Goal: Task Accomplishment & Management: Manage account settings

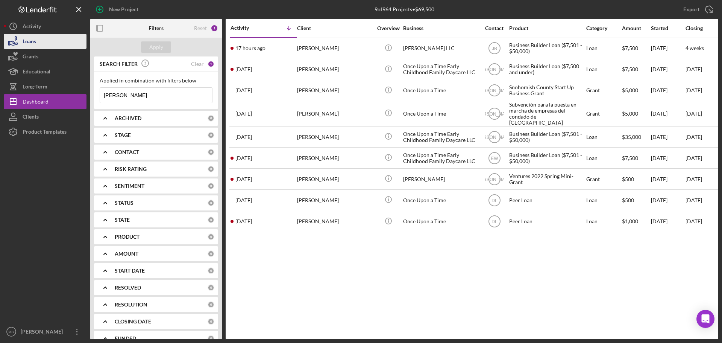
click at [33, 39] on div "Loans" at bounding box center [30, 42] width 14 height 17
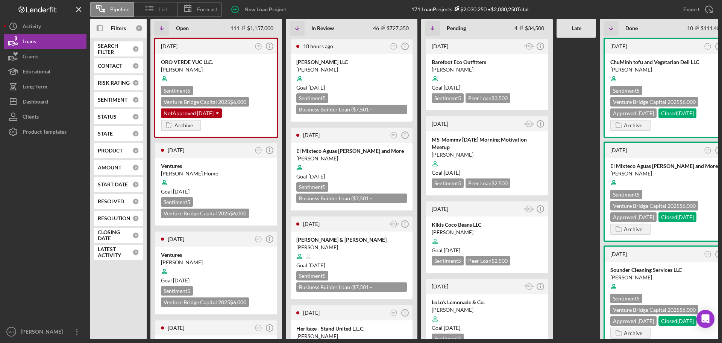
click at [157, 11] on icon at bounding box center [149, 8] width 19 height 19
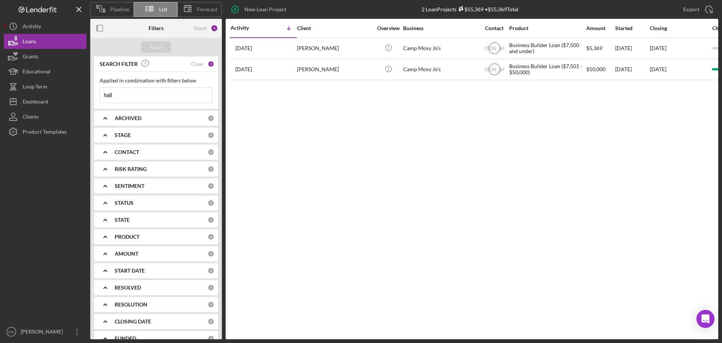
click at [133, 96] on input "hall" at bounding box center [156, 95] width 112 height 15
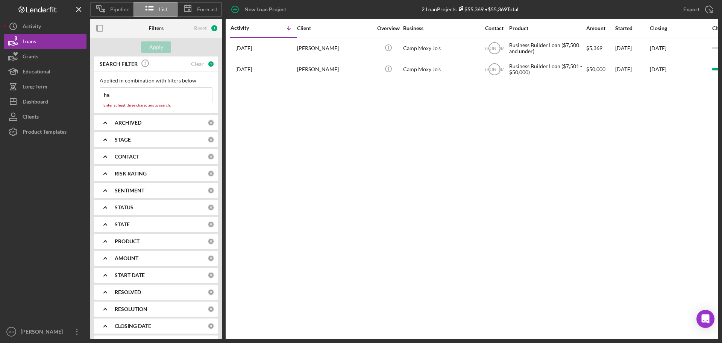
type input "h"
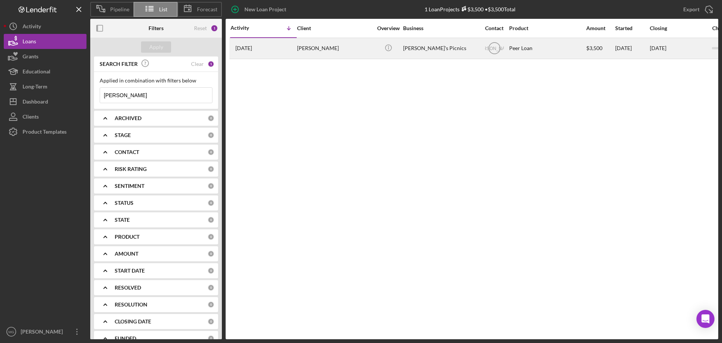
type input "[PERSON_NAME]"
click at [313, 47] on div "[PERSON_NAME]" at bounding box center [334, 48] width 75 height 20
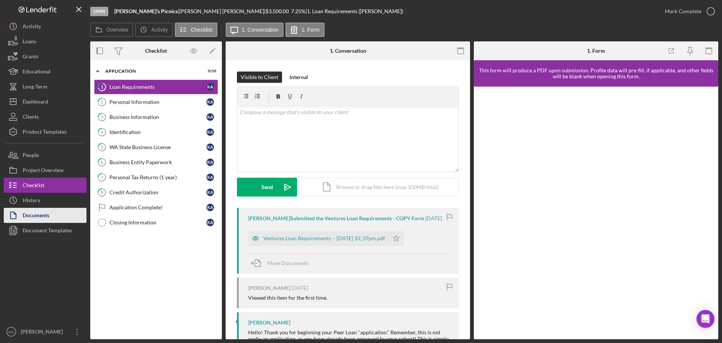
click at [45, 216] on div "Documents" at bounding box center [36, 216] width 27 height 17
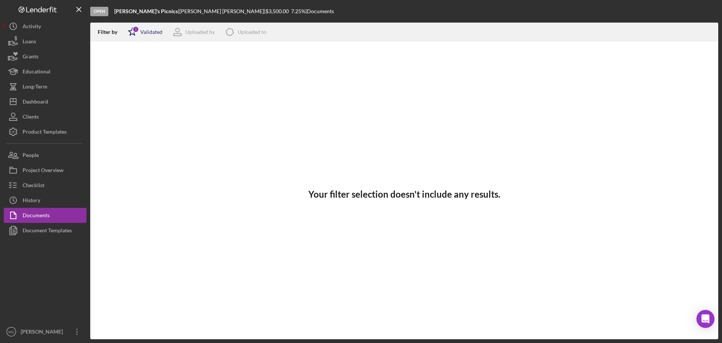
click at [160, 29] on div "Validated" at bounding box center [151, 32] width 22 height 6
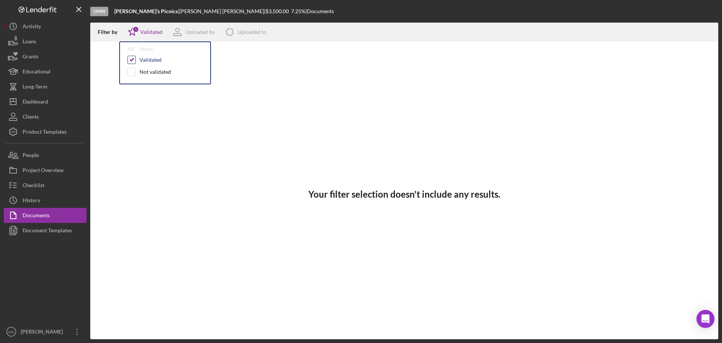
click at [132, 59] on input "checkbox" at bounding box center [132, 60] width 8 height 8
checkbox input "false"
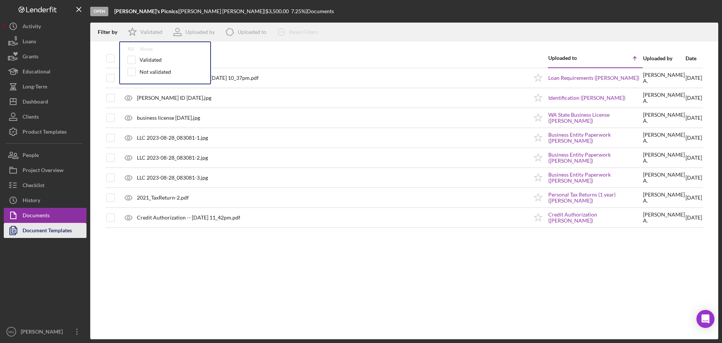
click at [54, 233] on div "Document Templates" at bounding box center [47, 231] width 49 height 17
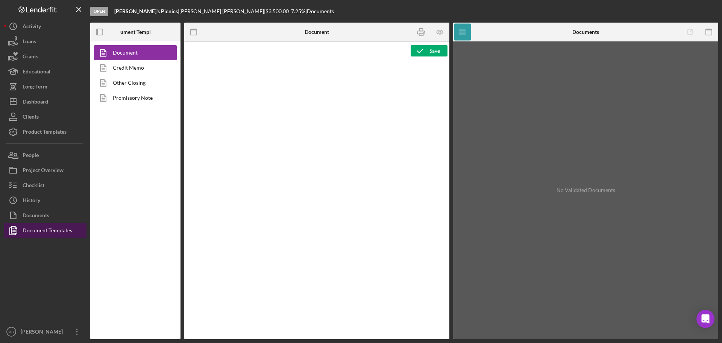
type textarea "<h1><span dir="ltr">Ventures Peer Loan Agreement</span></h1> <p><br><span dir="…"
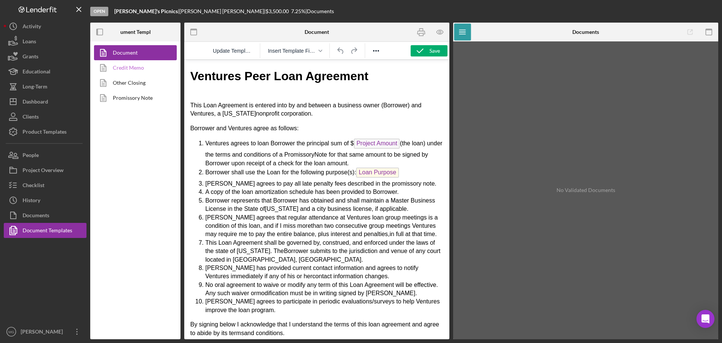
click at [132, 67] on link "Credit Memo" at bounding box center [133, 67] width 79 height 15
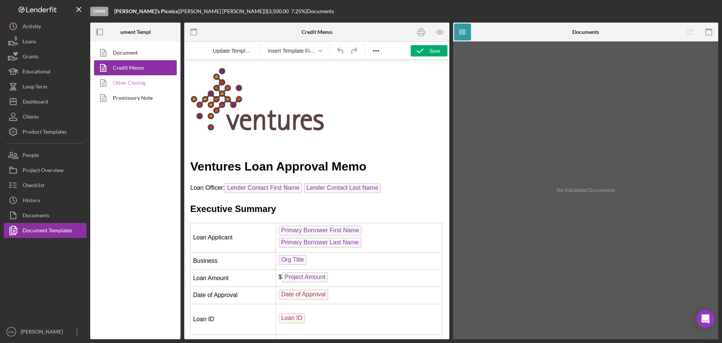
click at [129, 83] on link "Other Closing" at bounding box center [133, 82] width 79 height 15
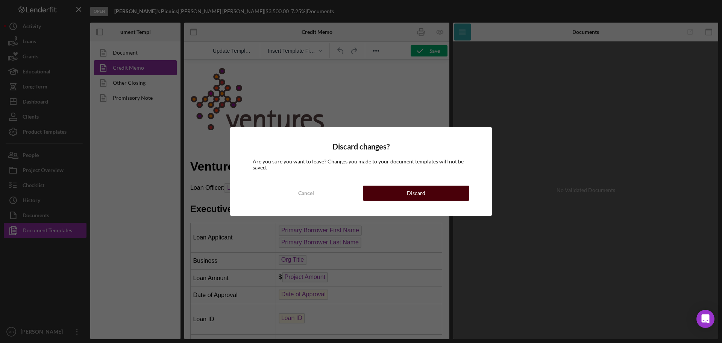
click at [454, 194] on button "Discard" at bounding box center [416, 193] width 106 height 15
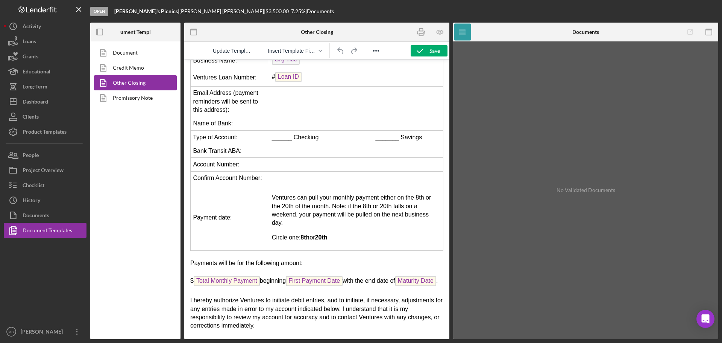
scroll to position [113, 0]
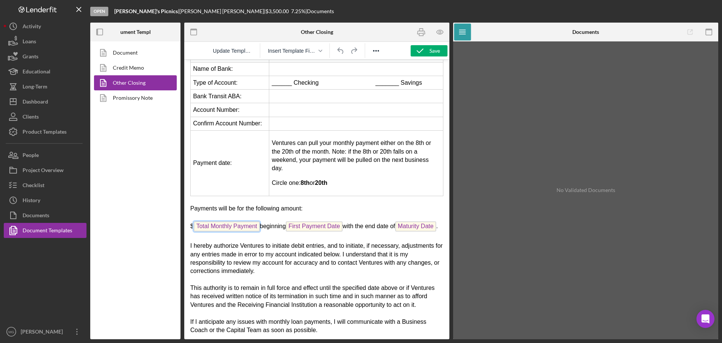
click at [224, 226] on span "Total Monthly Payment" at bounding box center [227, 226] width 66 height 10
click at [323, 226] on span "First Payment Date" at bounding box center [314, 226] width 57 height 10
click at [395, 231] on span "Maturity Date" at bounding box center [415, 226] width 41 height 10
click at [421, 31] on icon "button" at bounding box center [422, 32] width 8 height 3
click at [32, 39] on div "Loans" at bounding box center [30, 42] width 14 height 17
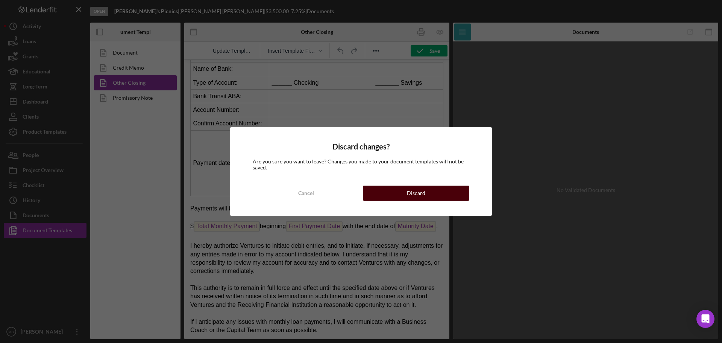
click at [417, 192] on div "Discard" at bounding box center [416, 193] width 18 height 15
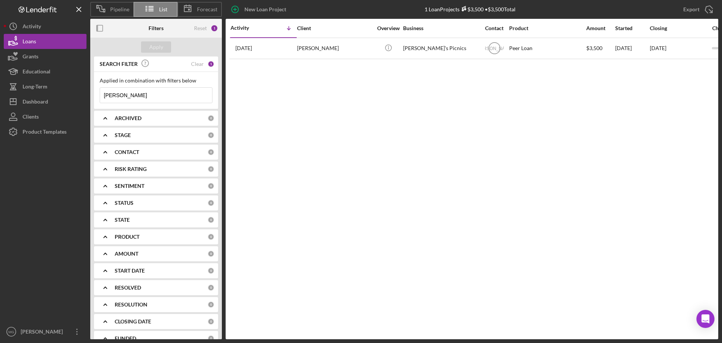
click at [104, 236] on icon "Icon/Expander" at bounding box center [105, 236] width 19 height 19
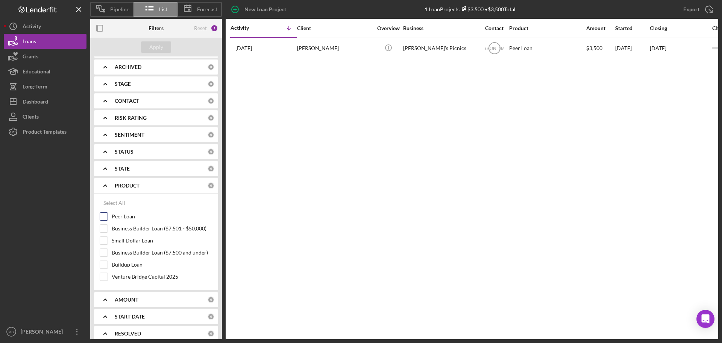
scroll to position [113, 0]
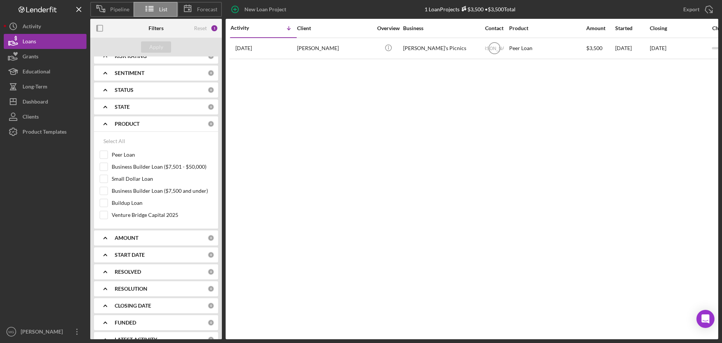
click at [135, 235] on b "AMOUNT" at bounding box center [127, 238] width 24 height 6
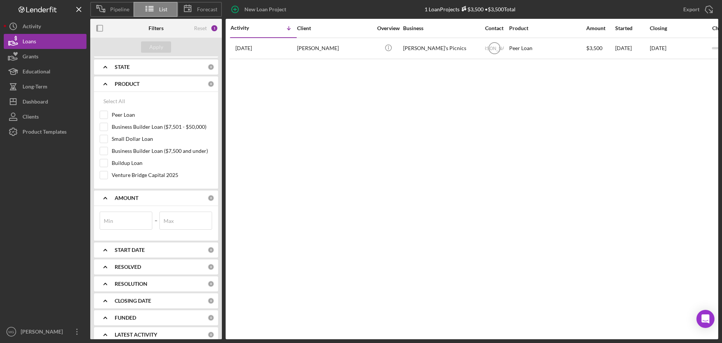
scroll to position [161, 0]
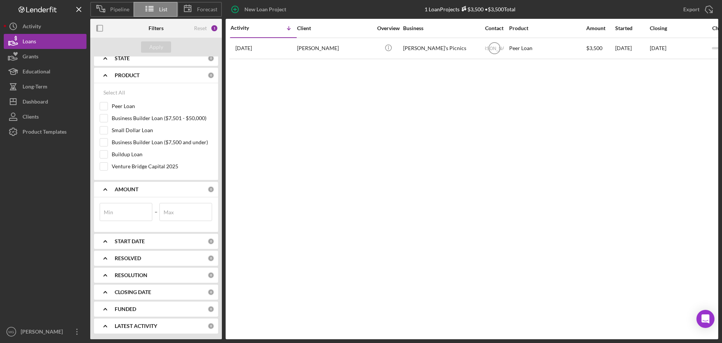
click at [119, 241] on b "START DATE" at bounding box center [130, 241] width 30 height 6
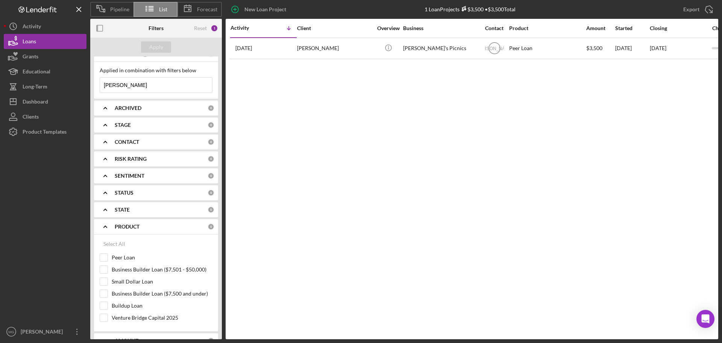
scroll to position [0, 0]
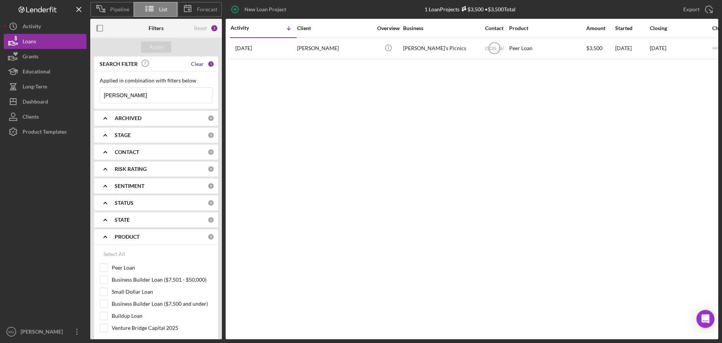
click at [196, 62] on div "Clear" at bounding box center [197, 64] width 13 height 6
click at [198, 30] on div "Reset" at bounding box center [200, 28] width 13 height 6
click at [193, 119] on div "Clear" at bounding box center [197, 118] width 13 height 6
click at [201, 152] on div "Clear" at bounding box center [197, 152] width 13 height 6
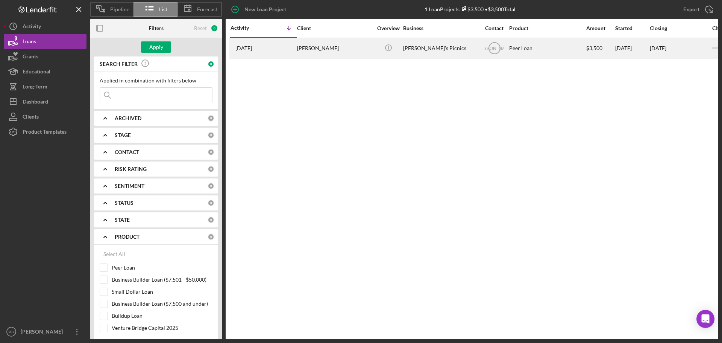
click at [439, 52] on div "[PERSON_NAME]'s Picnics" at bounding box center [440, 48] width 75 height 20
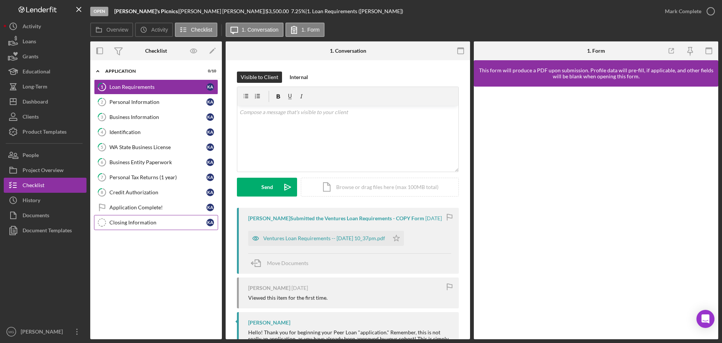
click at [151, 225] on div "Closing Information" at bounding box center [157, 222] width 97 height 6
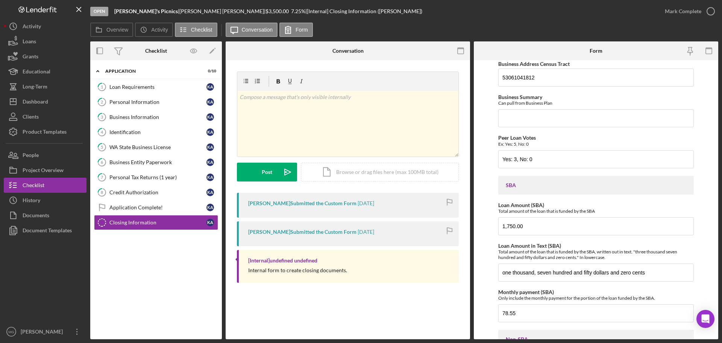
scroll to position [772, 0]
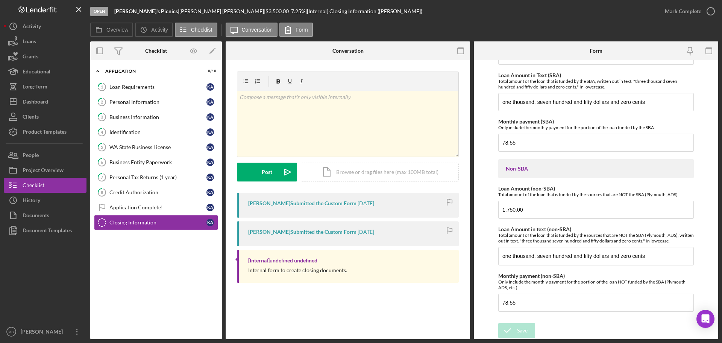
click at [293, 260] on div "[Internal] undefined undefined" at bounding box center [282, 260] width 69 height 6
click at [297, 29] on label "Form" at bounding box center [302, 30] width 12 height 6
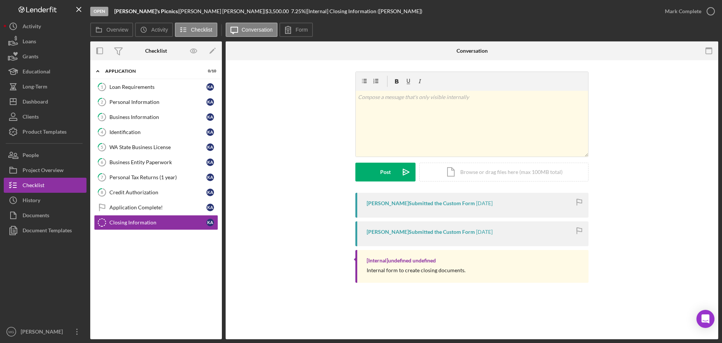
click at [418, 204] on div "[PERSON_NAME] Submitted the Custom Form" at bounding box center [421, 203] width 108 height 6
click at [149, 30] on icon "Icon/History" at bounding box center [143, 29] width 15 height 15
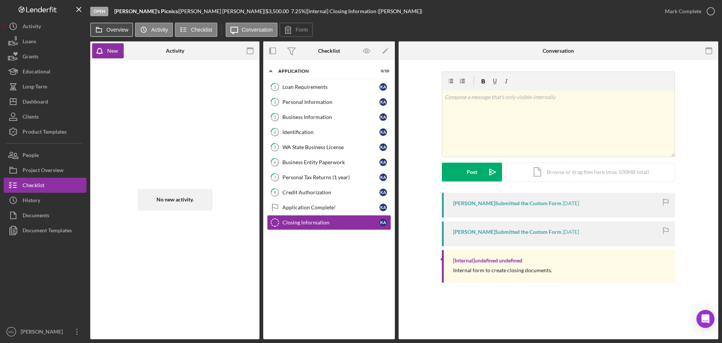
click at [118, 30] on label "Overview" at bounding box center [117, 30] width 22 height 6
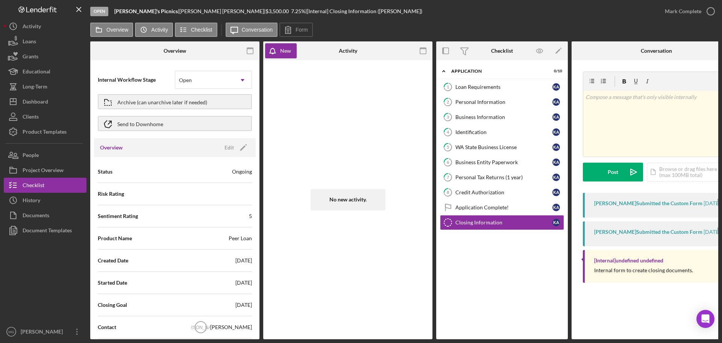
scroll to position [0, 0]
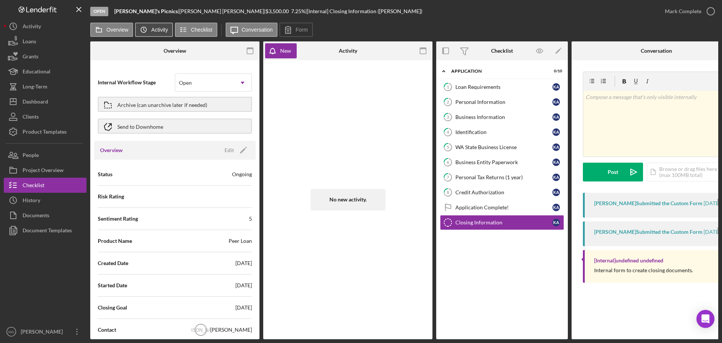
click at [160, 27] on label "Activity" at bounding box center [159, 30] width 17 height 6
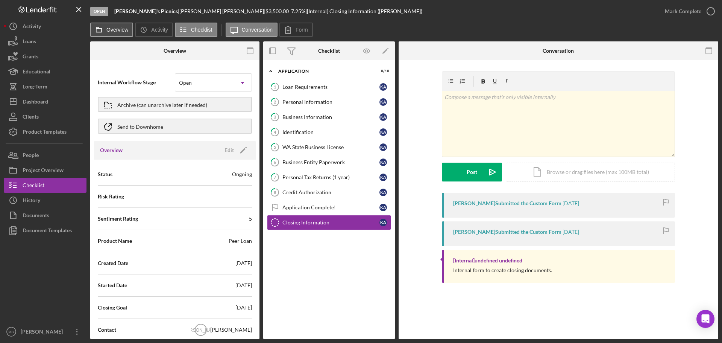
click at [128, 27] on label "Overview" at bounding box center [117, 30] width 22 height 6
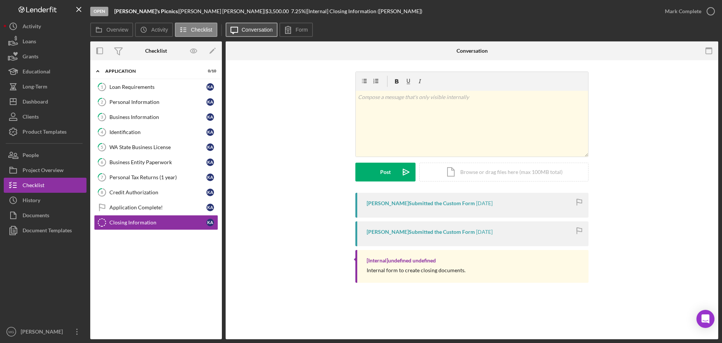
click at [240, 29] on icon "Icon/Message" at bounding box center [234, 29] width 19 height 19
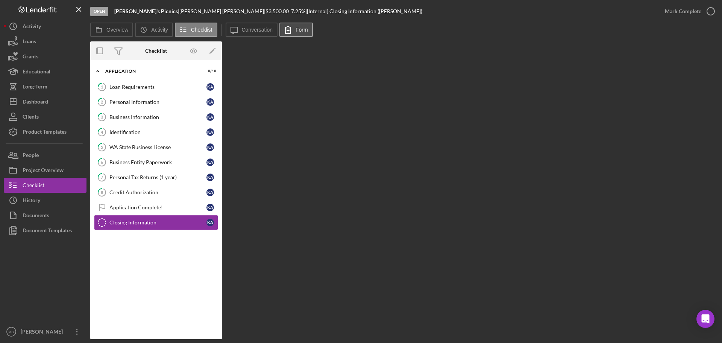
click at [301, 26] on button "Form" at bounding box center [296, 30] width 33 height 14
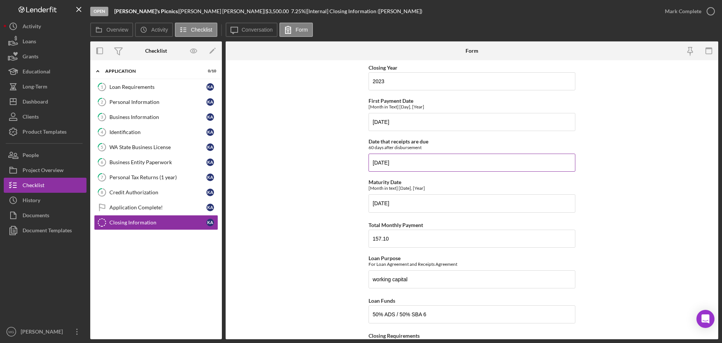
scroll to position [226, 0]
drag, startPoint x: 395, startPoint y: 240, endPoint x: 366, endPoint y: 239, distance: 29.0
click at [366, 239] on form "General Info Loan ID 1971 Interest Rate in Text Ex: "seven and twenty-five hund…" at bounding box center [472, 199] width 493 height 279
type input "25.00"
click at [335, 218] on form "General Info Loan ID 1971 Interest Rate in Text Ex: "seven and twenty-five hund…" at bounding box center [472, 199] width 493 height 279
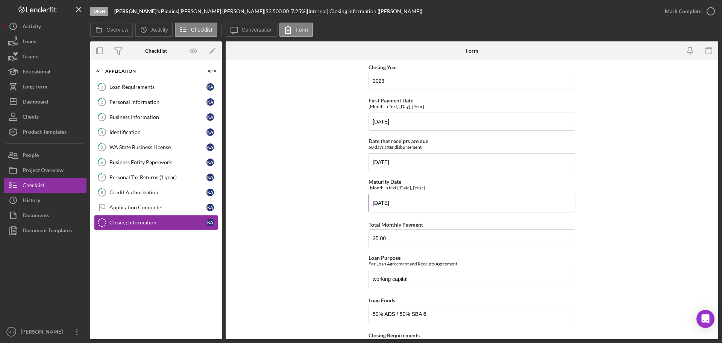
click at [416, 202] on input "[DATE]" at bounding box center [472, 203] width 207 height 18
drag, startPoint x: 391, startPoint y: 202, endPoint x: 366, endPoint y: 204, distance: 24.9
click at [366, 204] on form "General Info Loan ID 1971 Interest Rate in Text Ex: "seven and twenty-five hund…" at bounding box center [472, 199] width 493 height 279
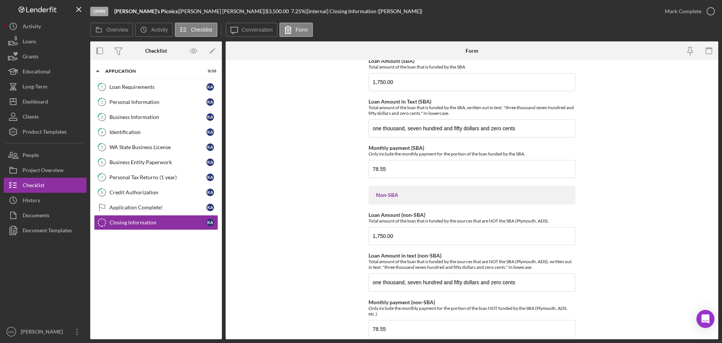
scroll to position [772, 0]
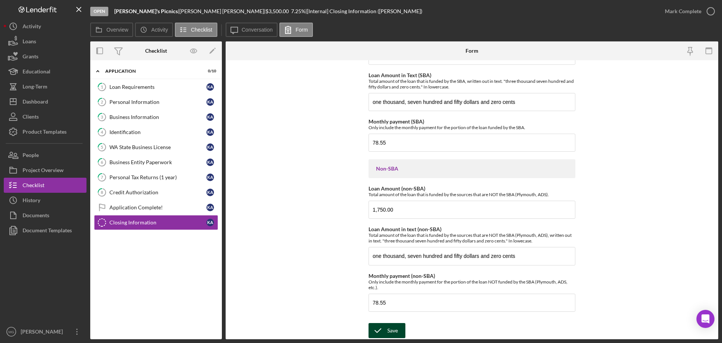
type input "[DATE]"
click at [391, 328] on div "Save" at bounding box center [393, 330] width 11 height 15
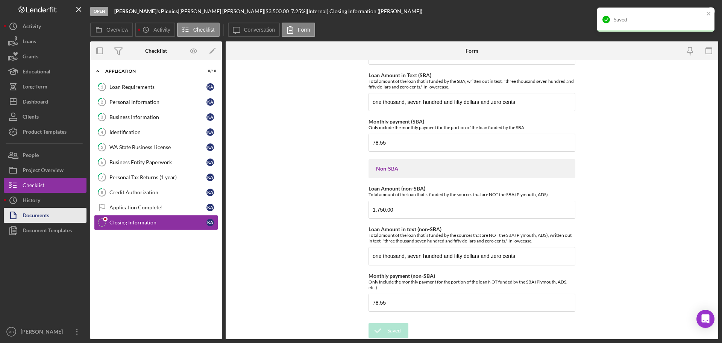
click at [29, 215] on div "Documents" at bounding box center [36, 216] width 27 height 17
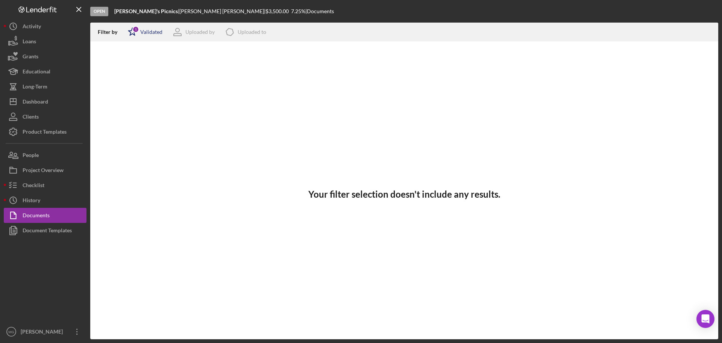
click at [156, 31] on div "Validated" at bounding box center [151, 32] width 22 height 6
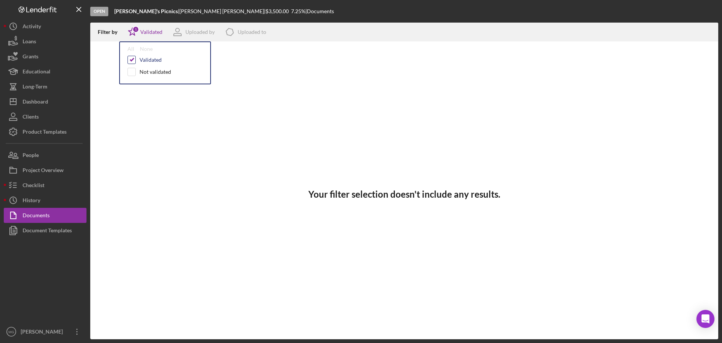
click at [134, 59] on input "checkbox" at bounding box center [132, 60] width 8 height 8
checkbox input "false"
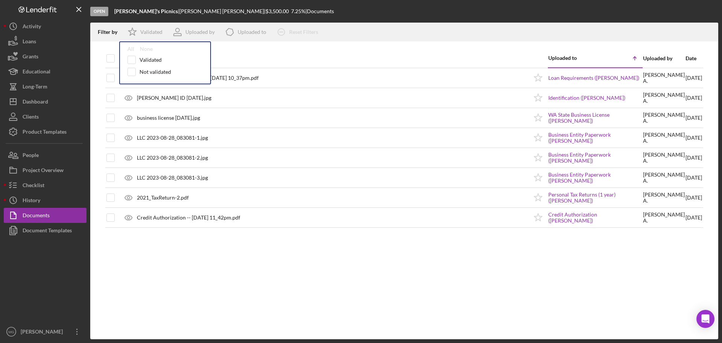
click at [105, 30] on div "Filter by" at bounding box center [110, 32] width 25 height 6
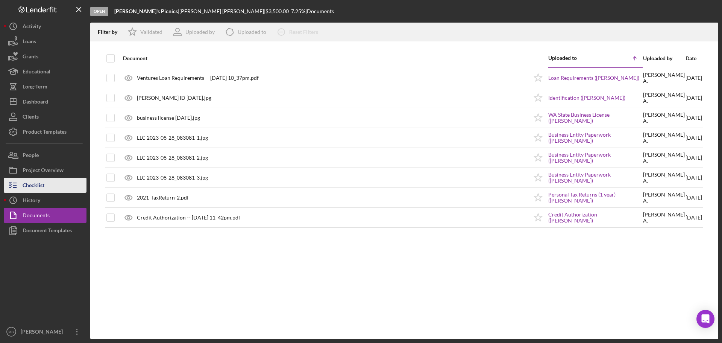
click at [31, 184] on div "Checklist" at bounding box center [34, 186] width 22 height 17
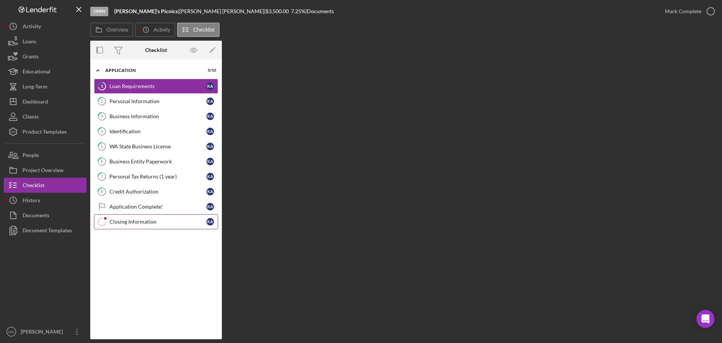
click at [132, 215] on link "Closing Information Closing Information K A" at bounding box center [156, 221] width 124 height 15
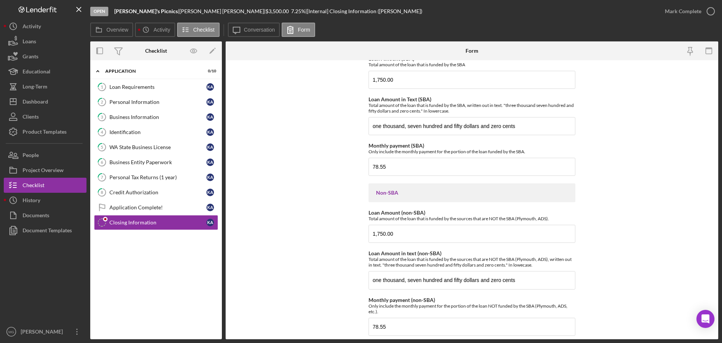
scroll to position [772, 0]
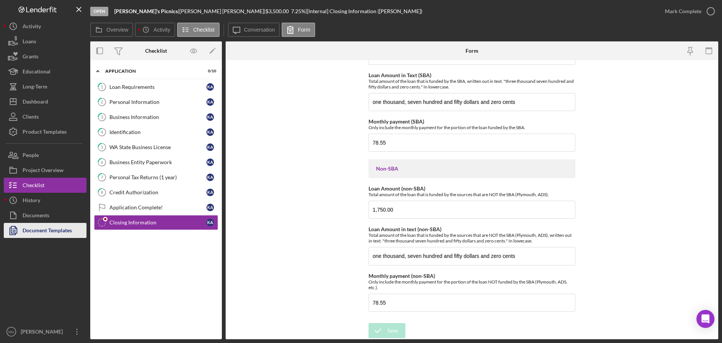
click at [68, 227] on div "Document Templates" at bounding box center [47, 231] width 49 height 17
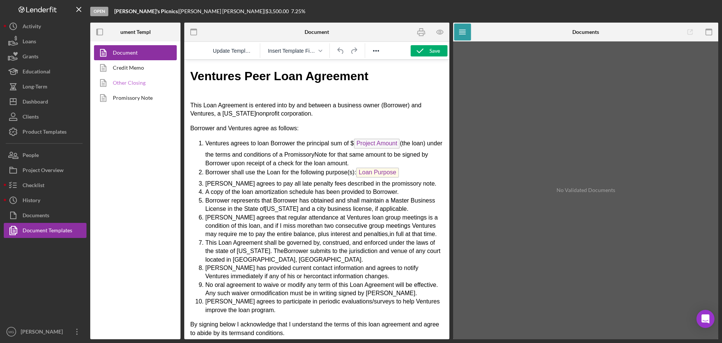
click at [136, 81] on link "Other Closing" at bounding box center [133, 82] width 79 height 15
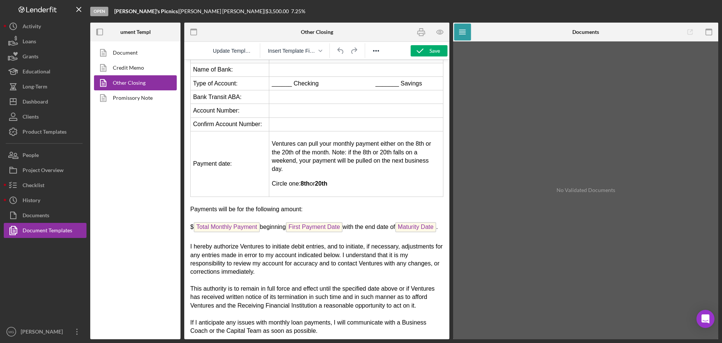
scroll to position [113, 0]
click at [440, 32] on icon "button" at bounding box center [440, 32] width 17 height 17
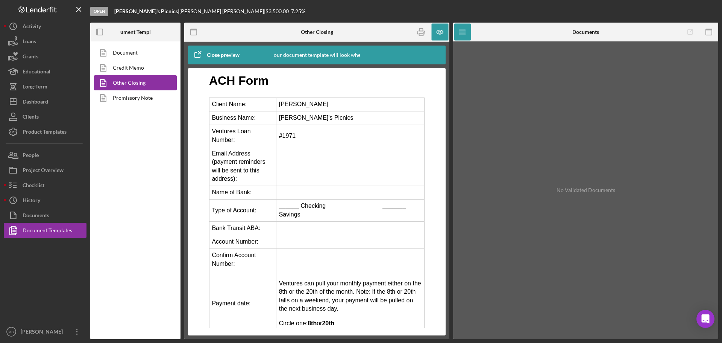
scroll to position [0, 0]
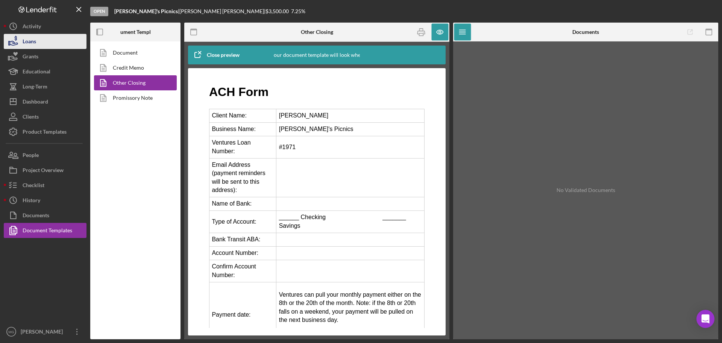
click at [35, 43] on div "Loans" at bounding box center [30, 42] width 14 height 17
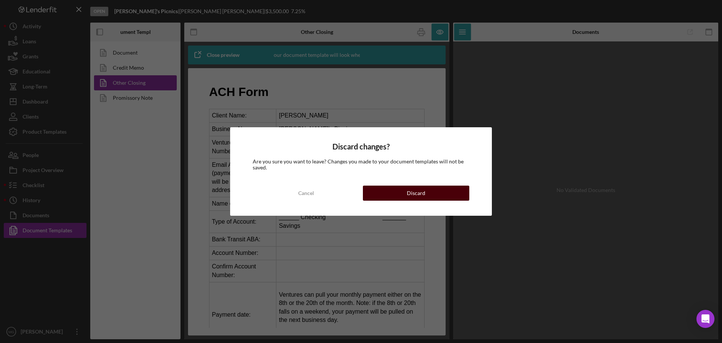
click at [414, 193] on div "Discard" at bounding box center [416, 193] width 18 height 15
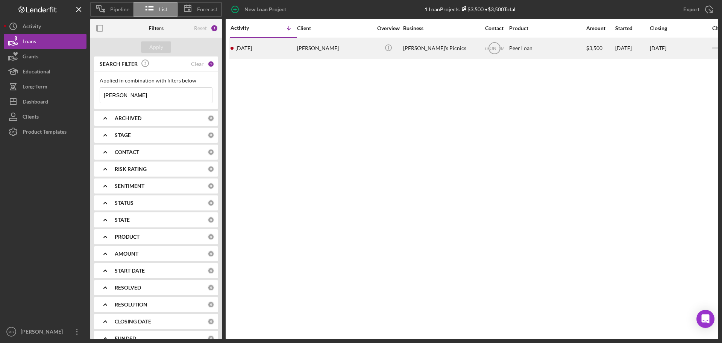
click at [315, 54] on div "[PERSON_NAME]" at bounding box center [334, 48] width 75 height 20
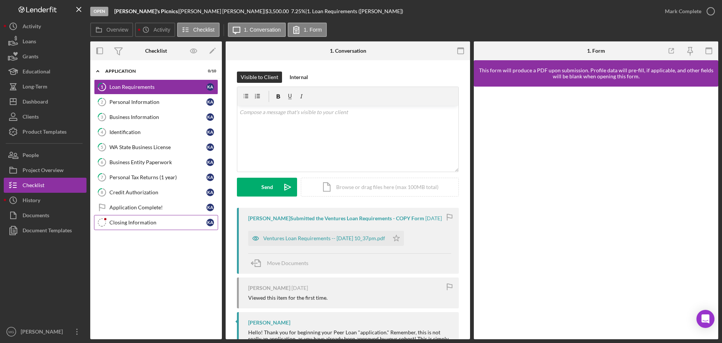
click at [140, 223] on div "Closing Information" at bounding box center [157, 222] width 97 height 6
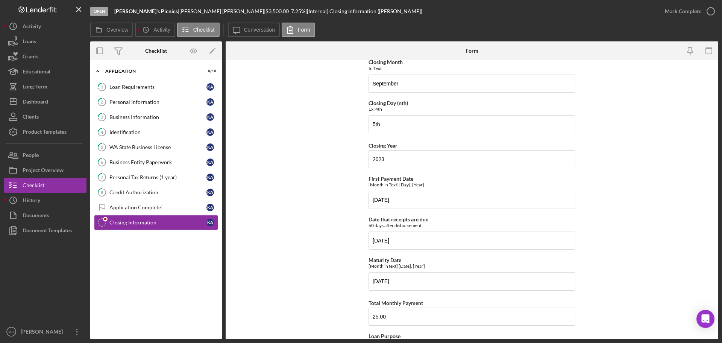
scroll to position [151, 0]
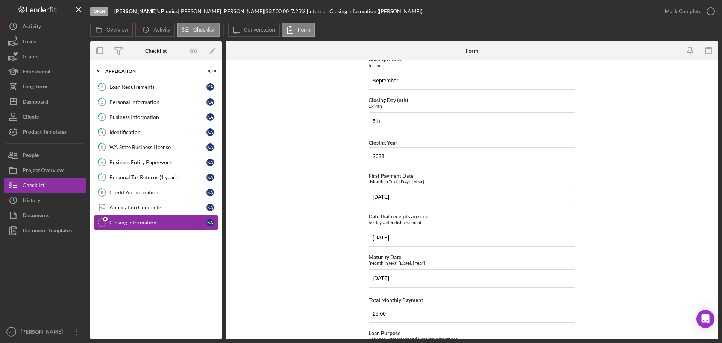
drag, startPoint x: 397, startPoint y: 197, endPoint x: 365, endPoint y: 197, distance: 31.6
click at [365, 197] on form "General Info Loan ID 1971 Interest Rate in Text Ex: "seven and twenty-five hund…" at bounding box center [472, 199] width 493 height 279
click at [424, 197] on input "[DATE]" at bounding box center [472, 197] width 207 height 18
type input "[DATE]"
click at [333, 199] on form "General Info Loan ID 1971 Interest Rate in Text Ex: "seven and twenty-five hund…" at bounding box center [472, 199] width 493 height 279
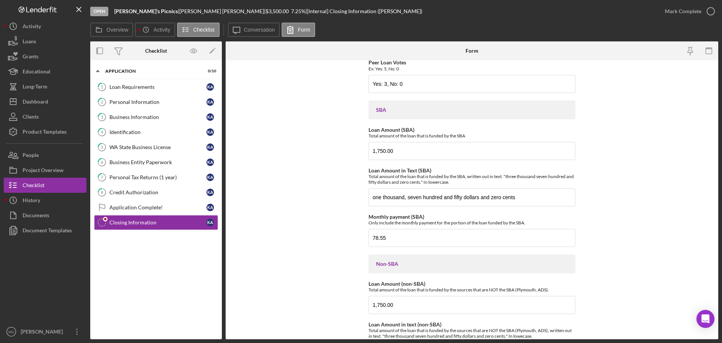
scroll to position [772, 0]
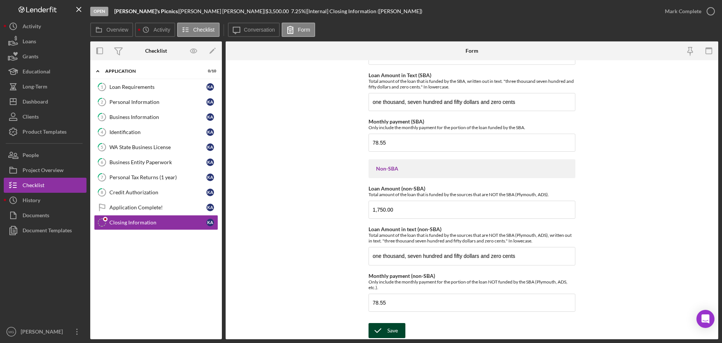
click at [388, 336] on div "Save" at bounding box center [393, 330] width 11 height 15
click at [60, 230] on div "Document Templates" at bounding box center [47, 231] width 49 height 17
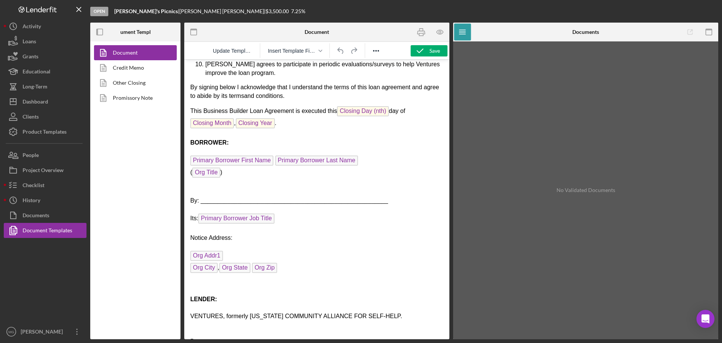
scroll to position [275, 0]
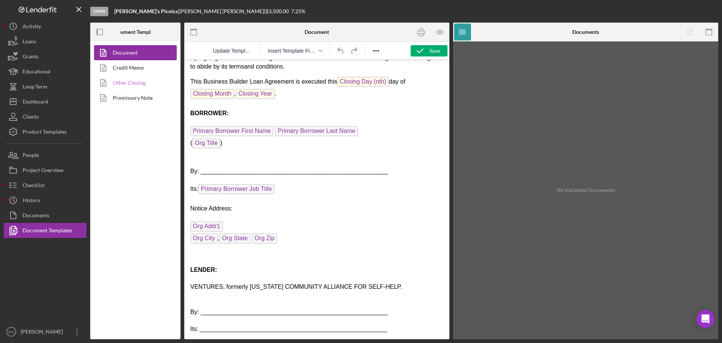
click at [115, 85] on link "Other Closing" at bounding box center [133, 82] width 79 height 15
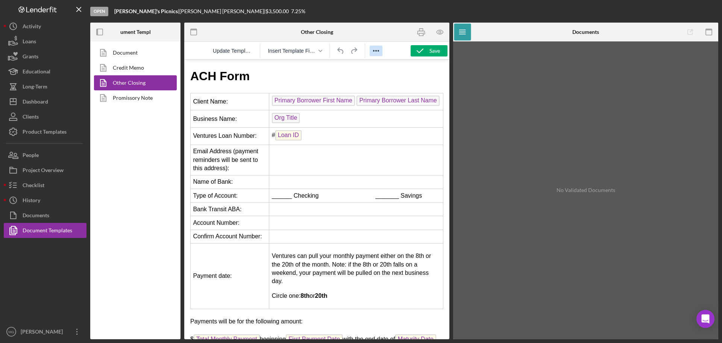
click at [376, 52] on icon "Reveal or hide additional toolbar items" at bounding box center [376, 50] width 9 height 9
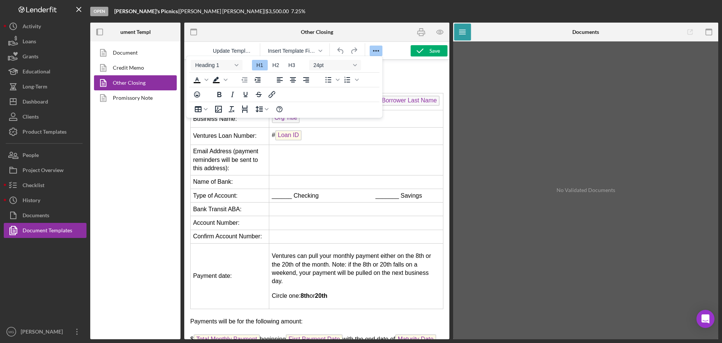
click at [376, 52] on icon "Reveal or hide additional toolbar items" at bounding box center [376, 50] width 9 height 9
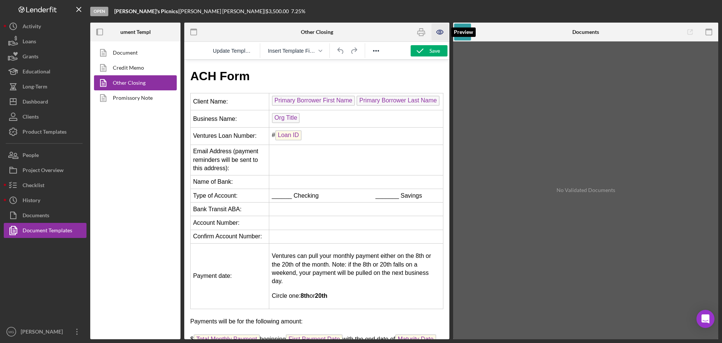
click at [439, 33] on icon "button" at bounding box center [440, 32] width 2 height 2
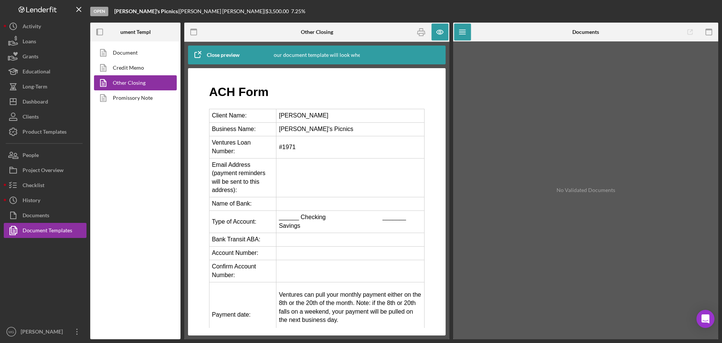
click at [121, 133] on div "Document Credit Memo Other Closing Promissory Note" at bounding box center [135, 190] width 90 height 298
click at [27, 154] on div "People" at bounding box center [31, 155] width 16 height 17
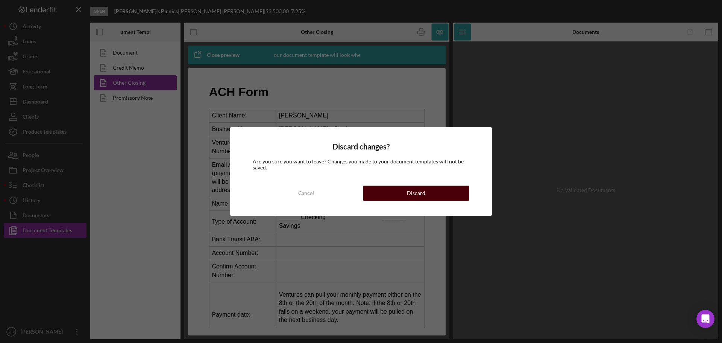
click at [381, 193] on button "Discard" at bounding box center [416, 193] width 106 height 15
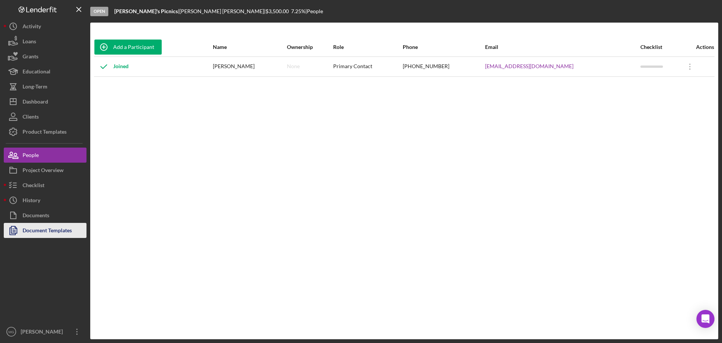
click at [39, 230] on div "Document Templates" at bounding box center [47, 231] width 49 height 17
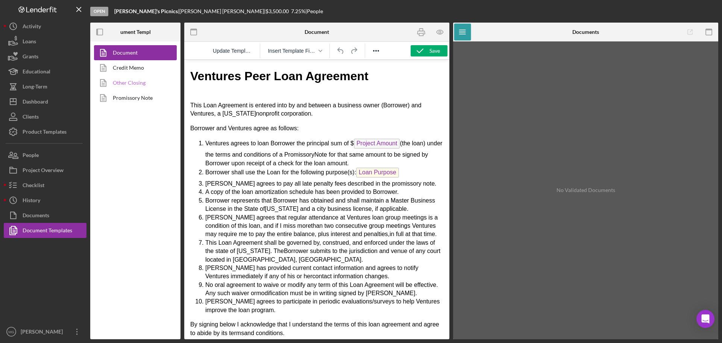
click at [137, 82] on link "Other Closing" at bounding box center [133, 82] width 79 height 15
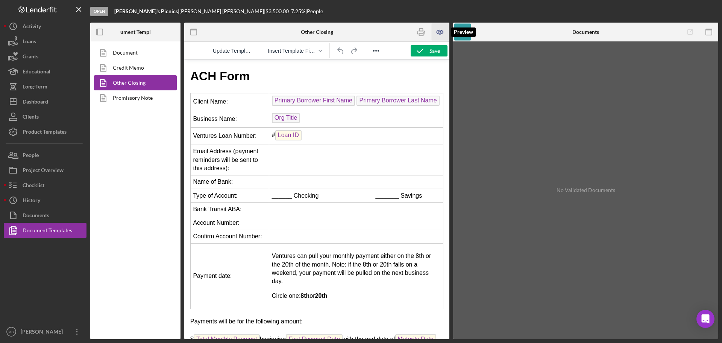
click at [441, 33] on icon "button" at bounding box center [440, 32] width 2 height 2
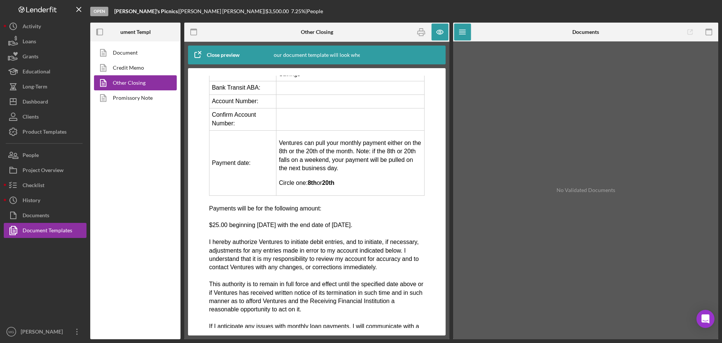
scroll to position [151, 0]
click at [212, 54] on div "Close preview" at bounding box center [223, 54] width 33 height 15
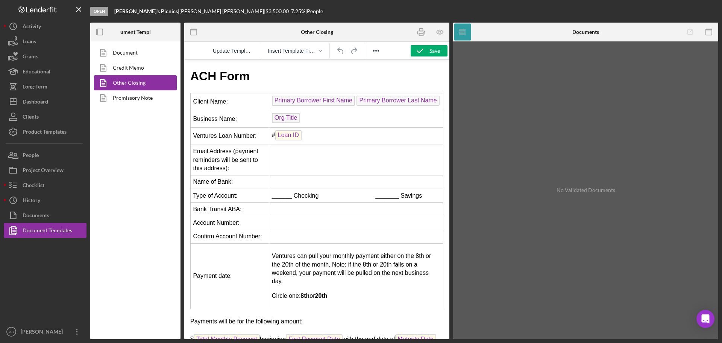
scroll to position [0, 0]
